Goal: Transaction & Acquisition: Purchase product/service

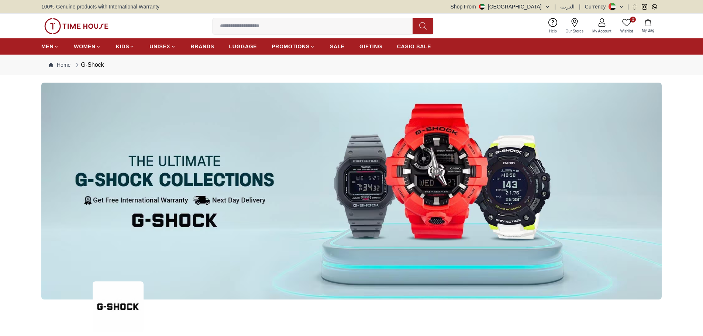
click at [256, 26] on input at bounding box center [316, 26] width 206 height 15
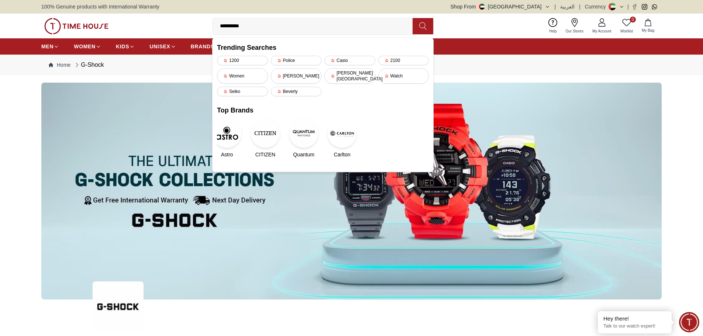
type input "**********"
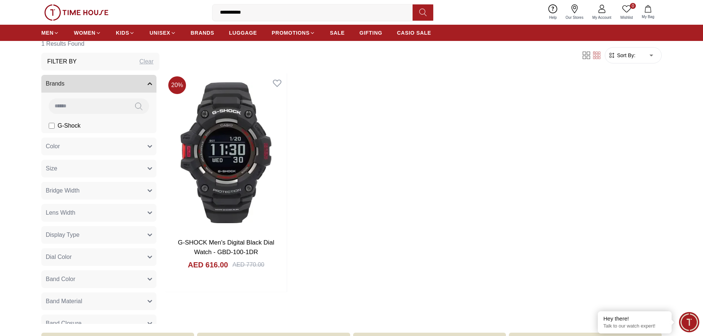
scroll to position [111, 0]
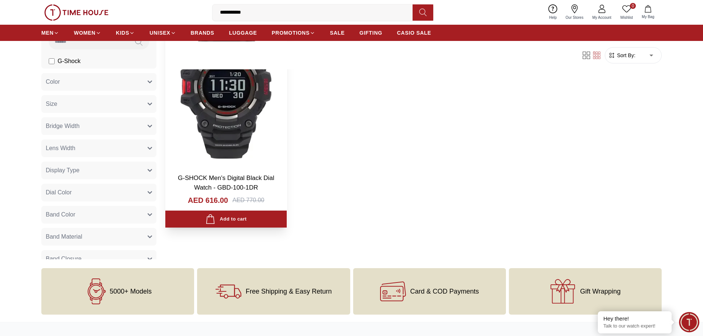
click at [231, 177] on link "G-SHOCK Men's Digital Black Dial Watch - GBD-100-1DR" at bounding box center [226, 183] width 96 height 17
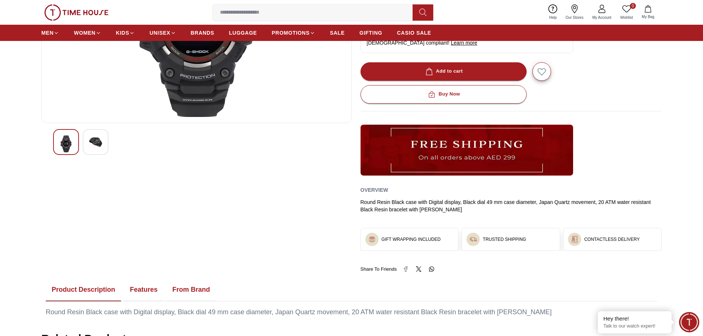
scroll to position [295, 0]
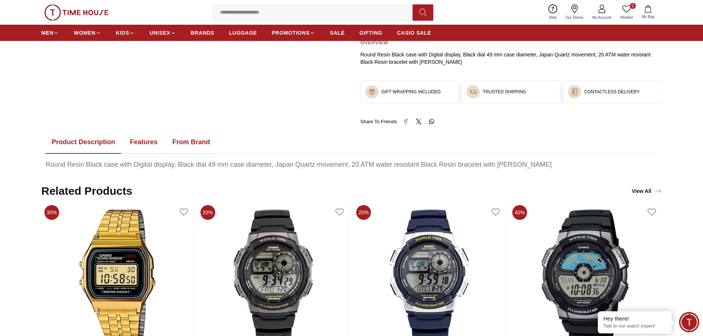
click at [140, 148] on button "Features" at bounding box center [143, 142] width 39 height 23
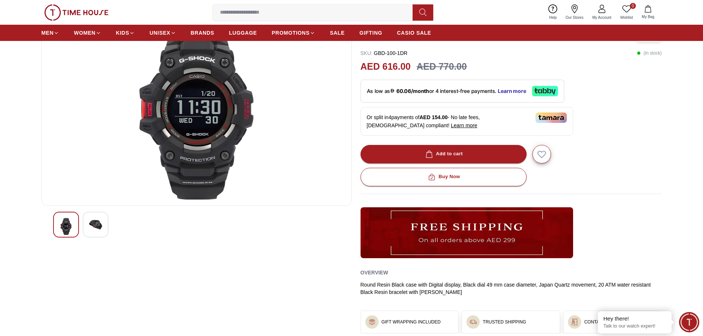
scroll to position [0, 0]
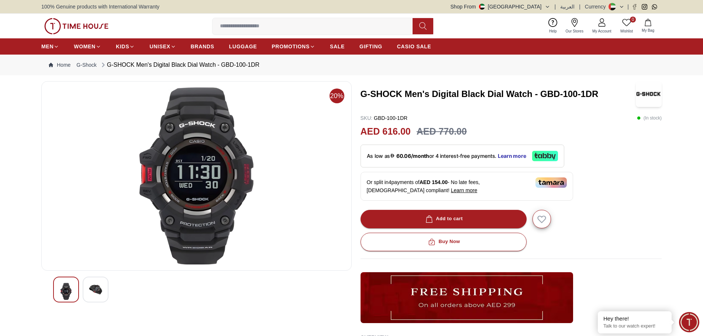
click at [189, 165] on img at bounding box center [197, 175] width 298 height 177
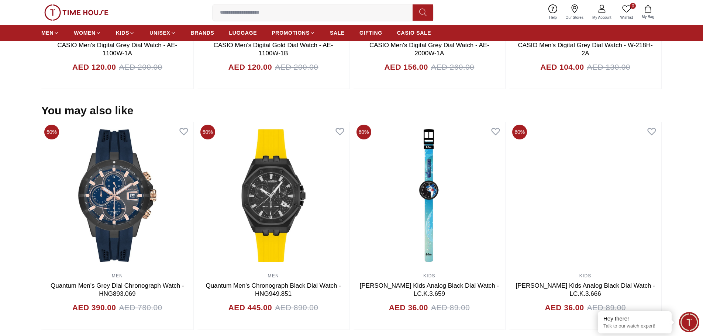
scroll to position [664, 0]
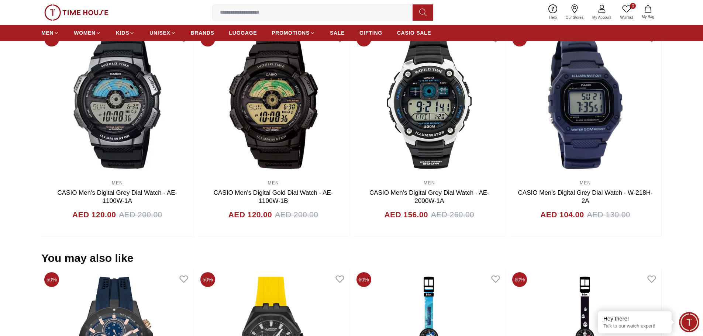
click at [249, 13] on input at bounding box center [316, 12] width 206 height 15
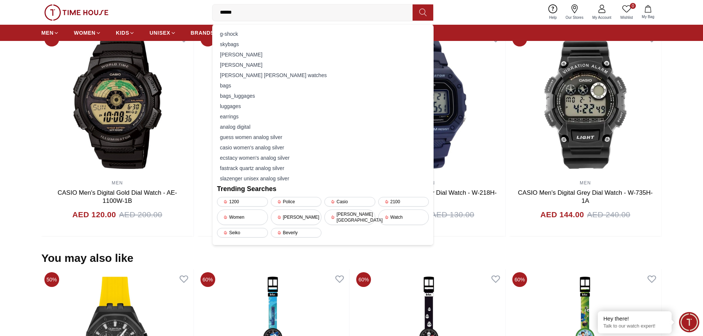
type input "*******"
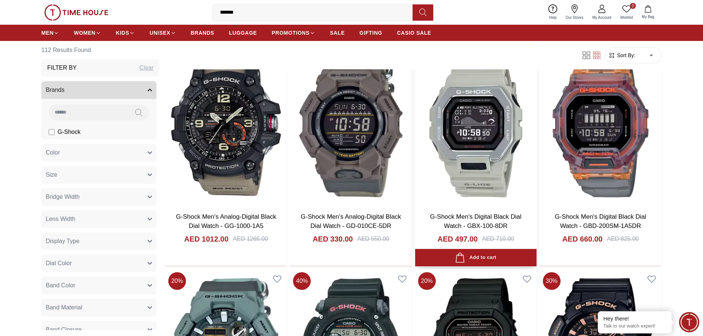
scroll to position [886, 0]
